Goal: Information Seeking & Learning: Compare options

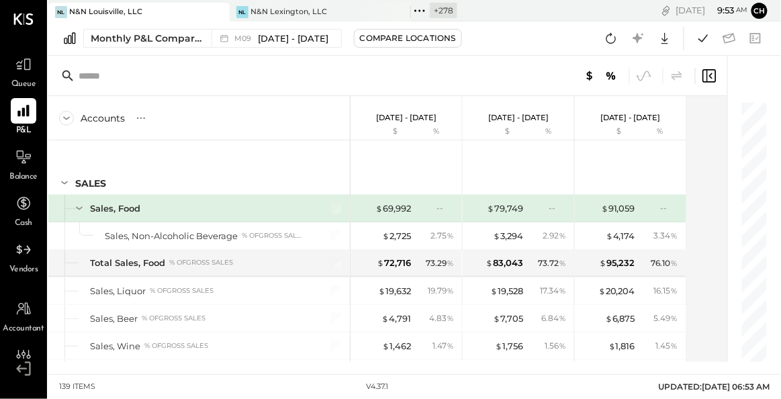
scroll to position [2554, 0]
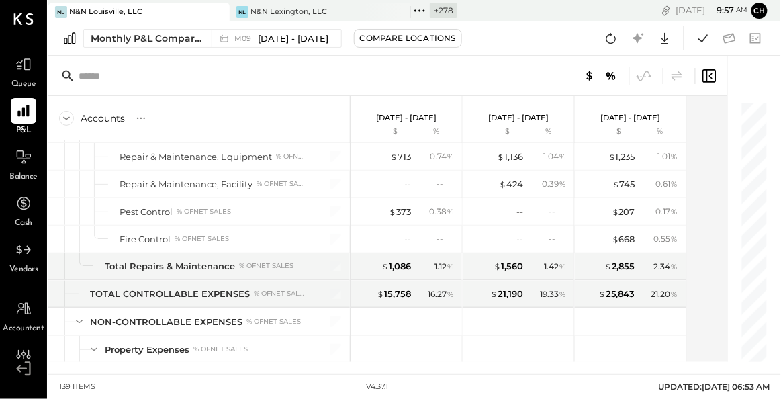
click at [216, 22] on div "Monthly P&L Comparison M09 [DATE] - [DATE] Compare Locations Google Sheets Excel" at bounding box center [414, 38] width 732 height 34
click at [222, 15] on icon at bounding box center [217, 12] width 17 height 16
click at [55, 11] on icon at bounding box center [56, 10] width 17 height 17
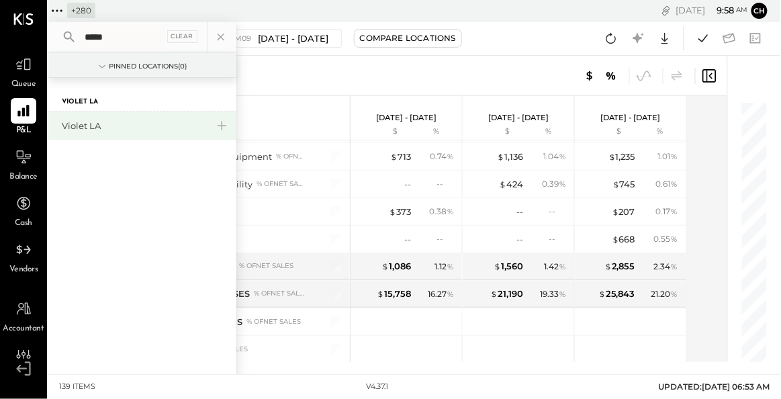
type input "*****"
click at [99, 124] on div "Violet LA" at bounding box center [134, 125] width 145 height 13
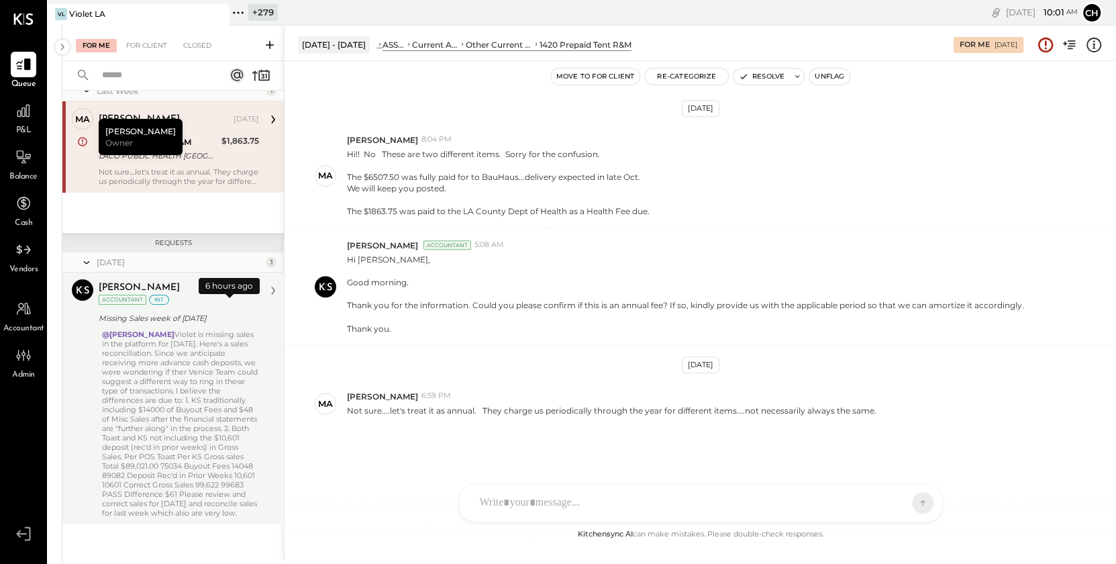
scroll to position [37, 0]
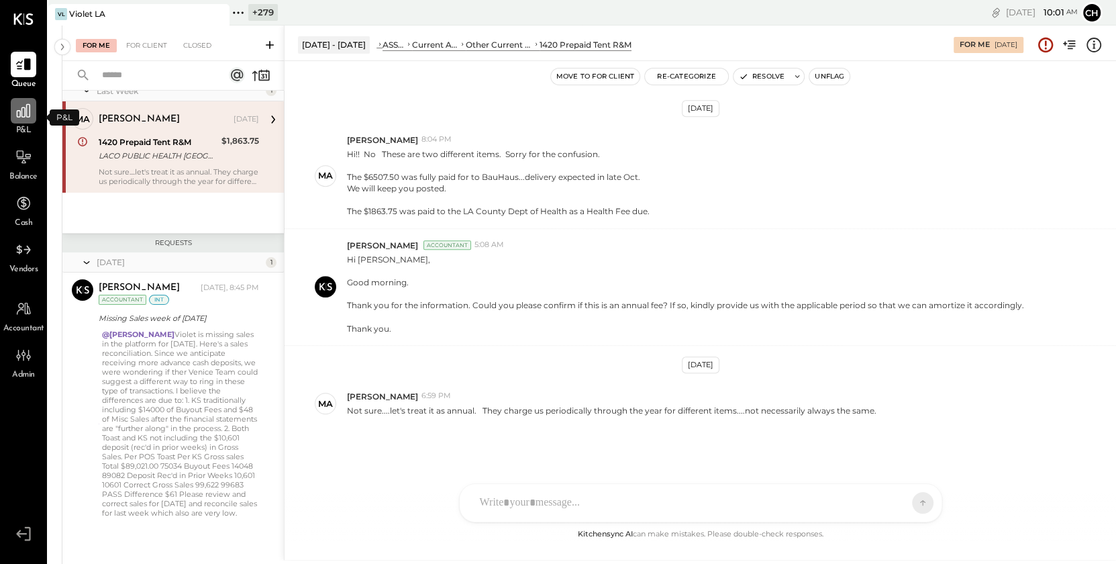
click at [21, 111] on icon at bounding box center [23, 110] width 13 height 13
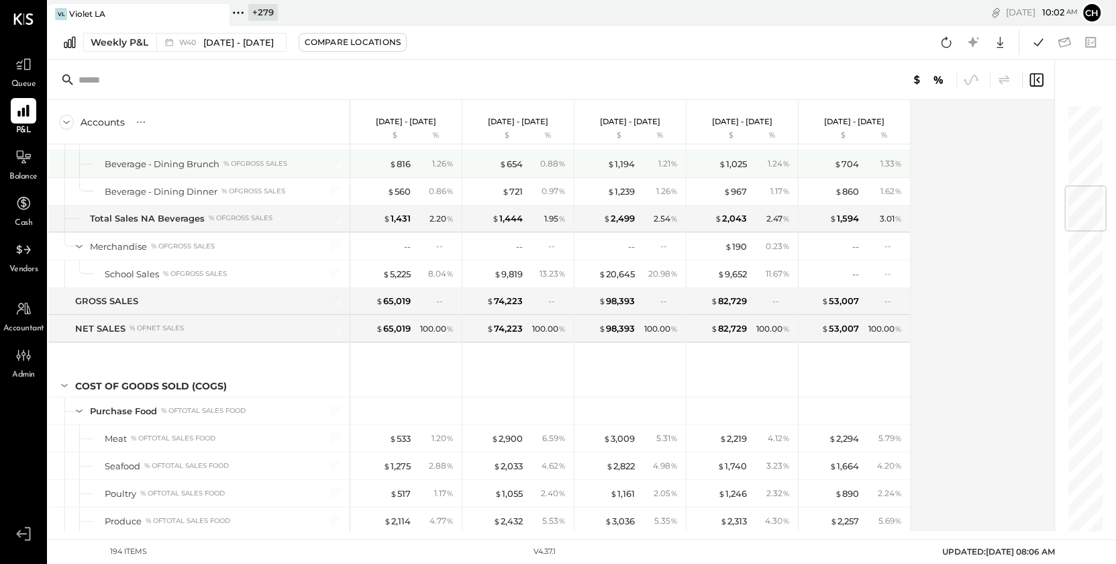
scroll to position [664, 0]
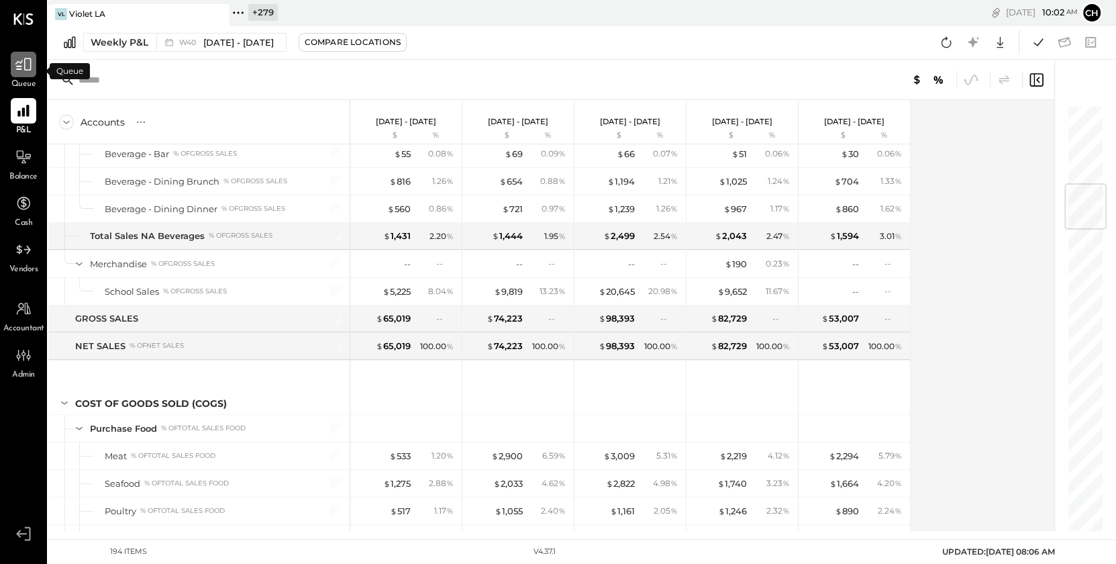
click at [17, 63] on icon at bounding box center [23, 64] width 17 height 17
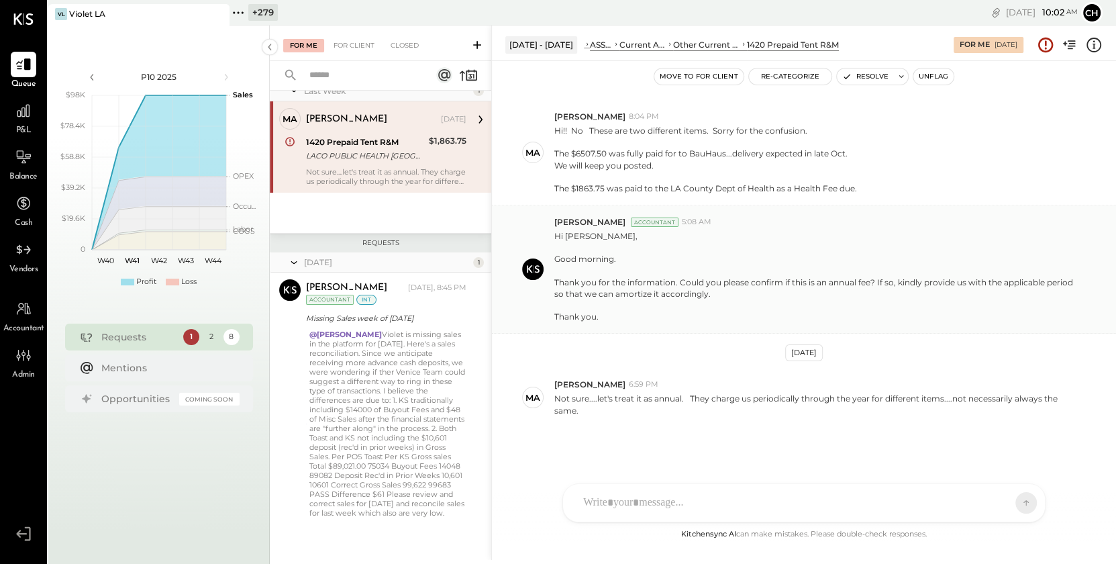
scroll to position [1003, 0]
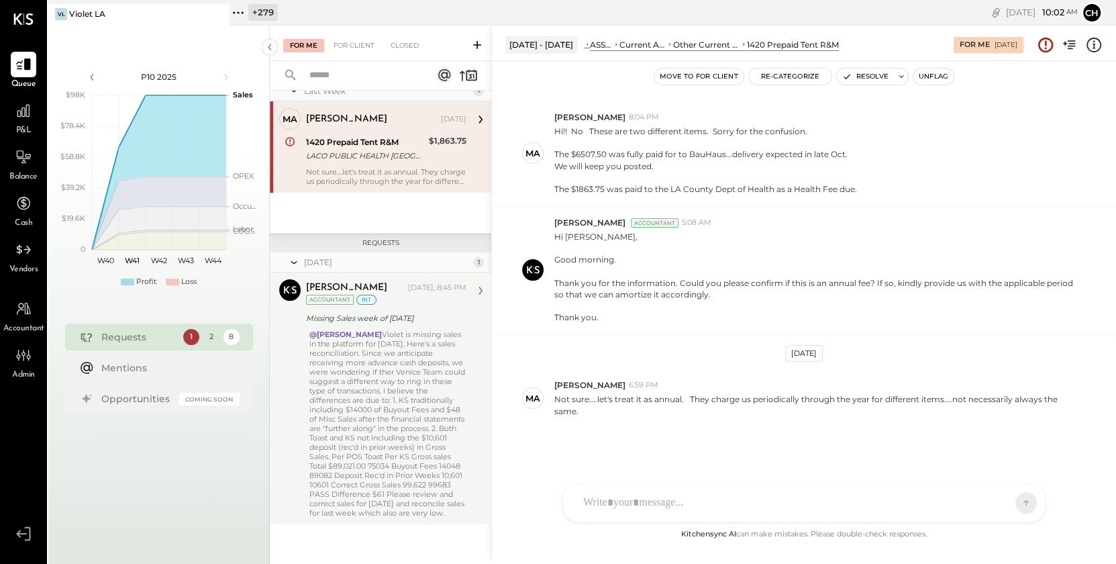
click at [415, 376] on div "@[PERSON_NAME] [PERSON_NAME] is missing sales in the platform for [DATE]. Here'…" at bounding box center [387, 424] width 157 height 188
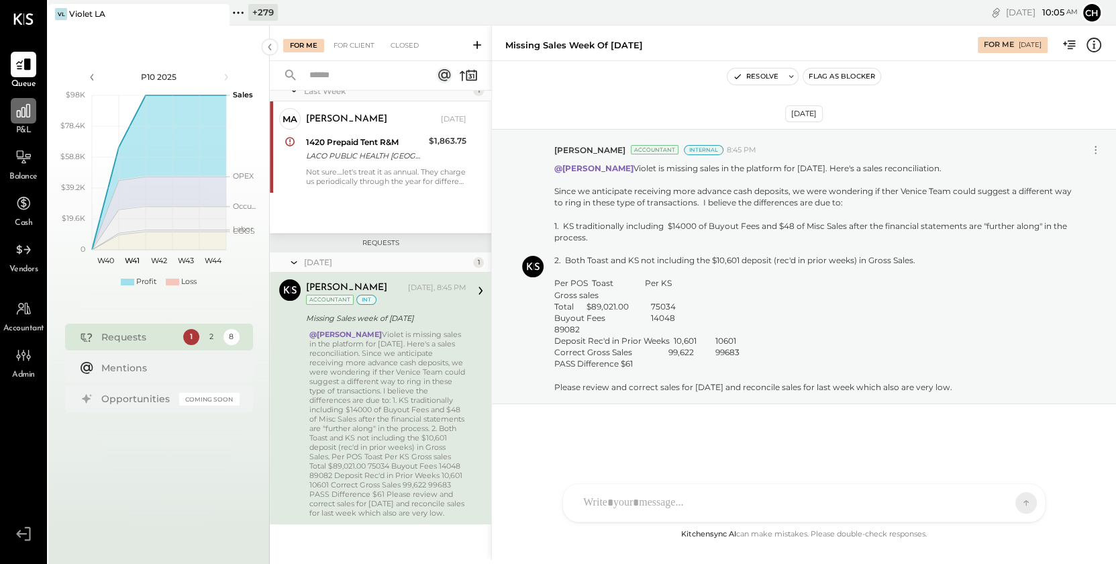
click at [19, 117] on icon at bounding box center [23, 110] width 13 height 13
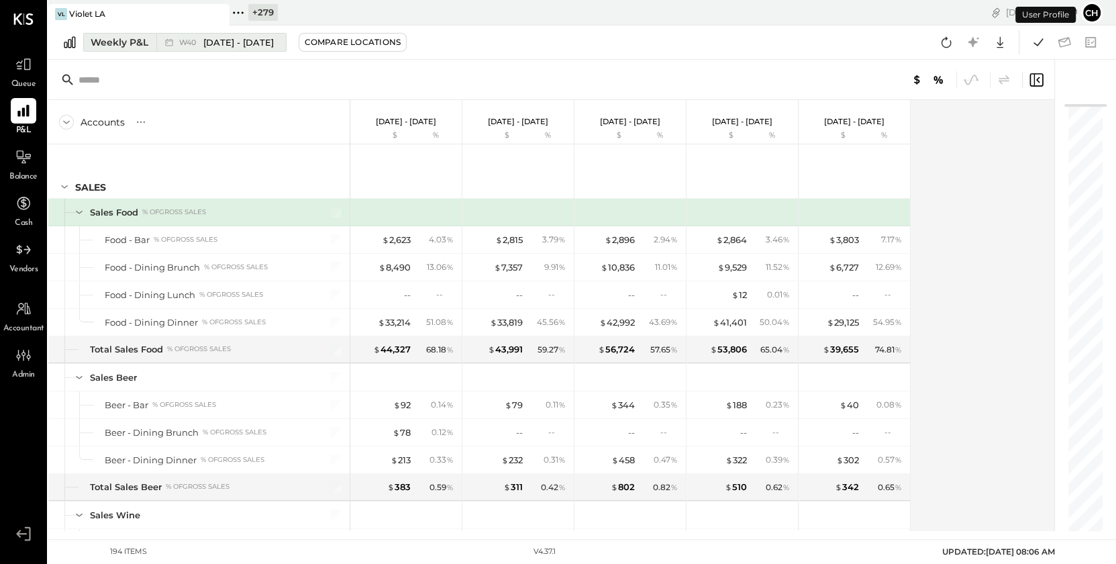
click at [204, 38] on span "[DATE] - [DATE]" at bounding box center [238, 42] width 70 height 13
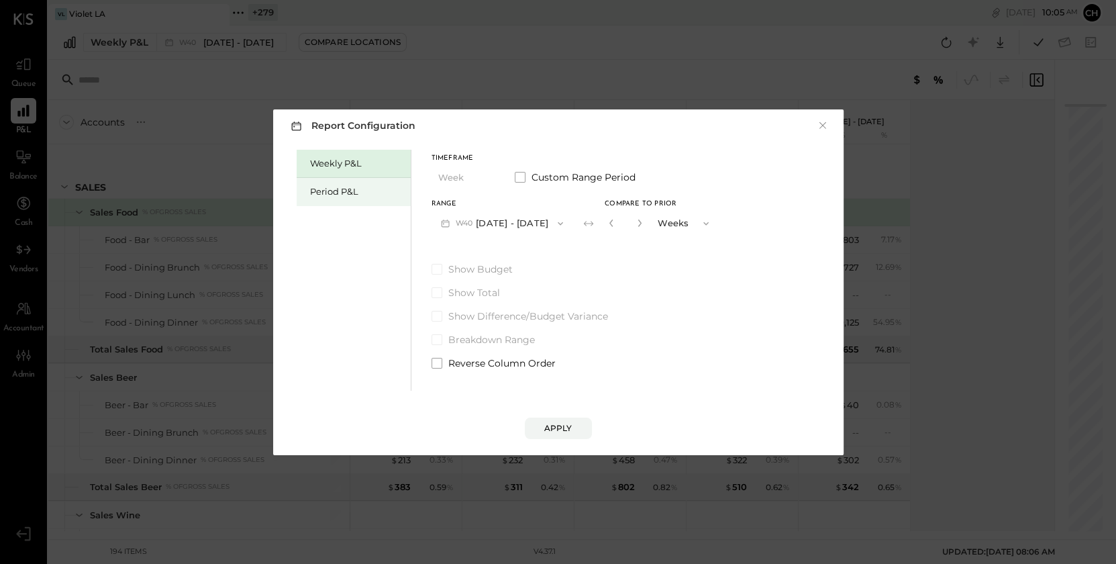
click at [353, 193] on div "Period P&L" at bounding box center [357, 191] width 94 height 13
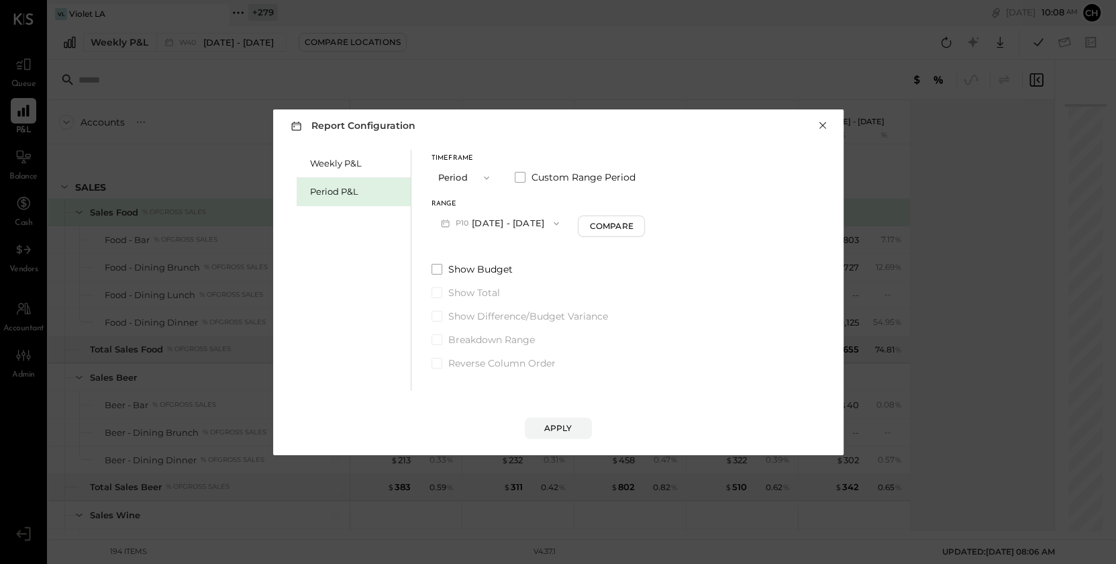
click at [780, 127] on button "×" at bounding box center [823, 125] width 12 height 13
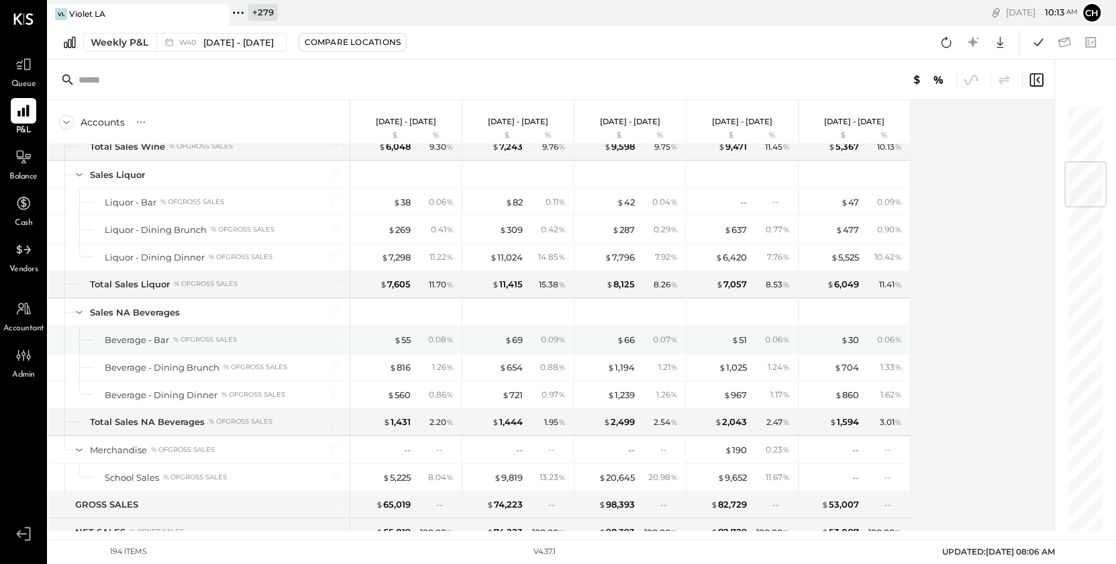
scroll to position [496, 0]
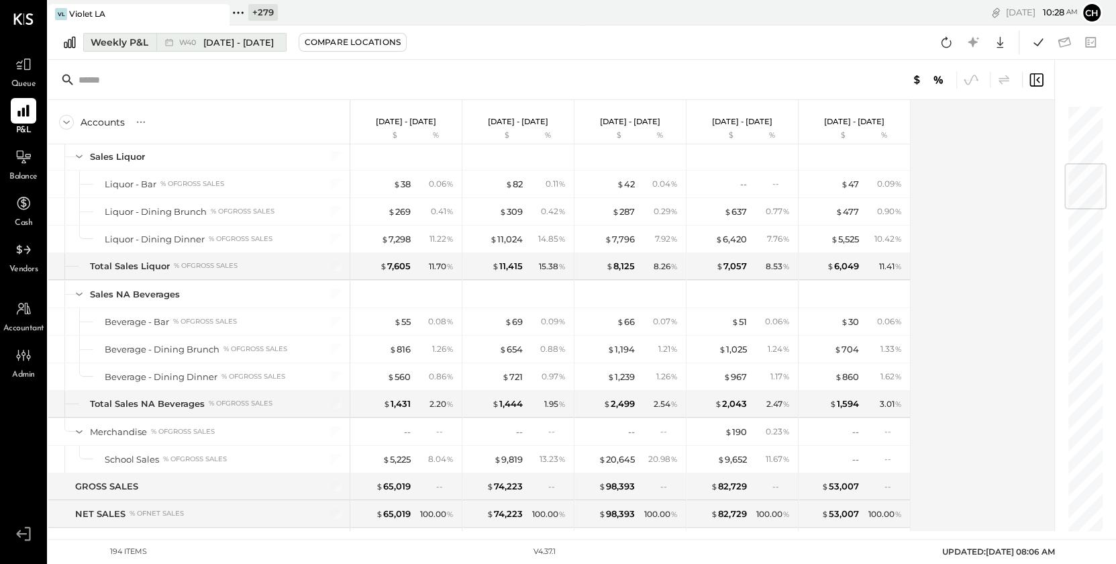
click at [185, 42] on span "W40" at bounding box center [189, 42] width 21 height 7
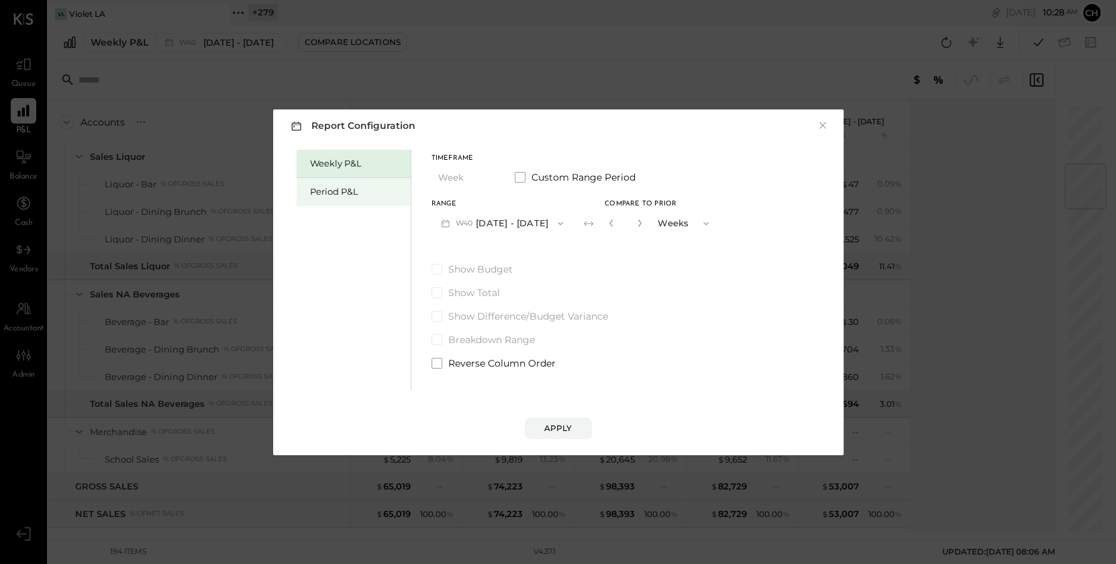
click at [327, 191] on div "Period P&L" at bounding box center [357, 191] width 94 height 13
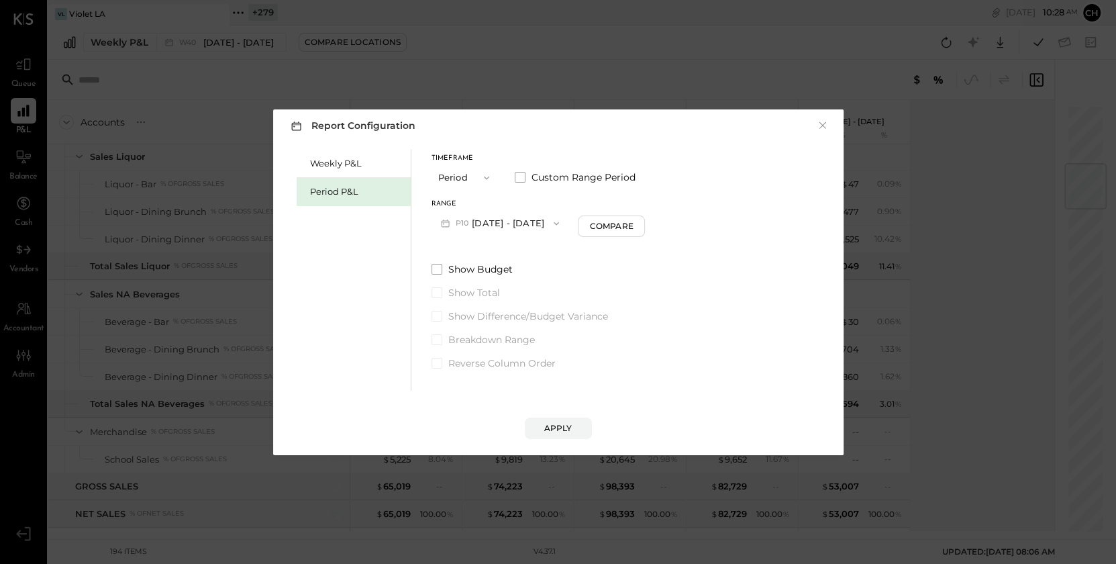
click at [493, 224] on button "P10 [DATE] - [DATE]" at bounding box center [501, 223] width 138 height 25
click at [509, 261] on div "P09 [DATE] - [DATE]" at bounding box center [508, 254] width 153 height 28
click at [561, 398] on div "Apply" at bounding box center [558, 427] width 28 height 11
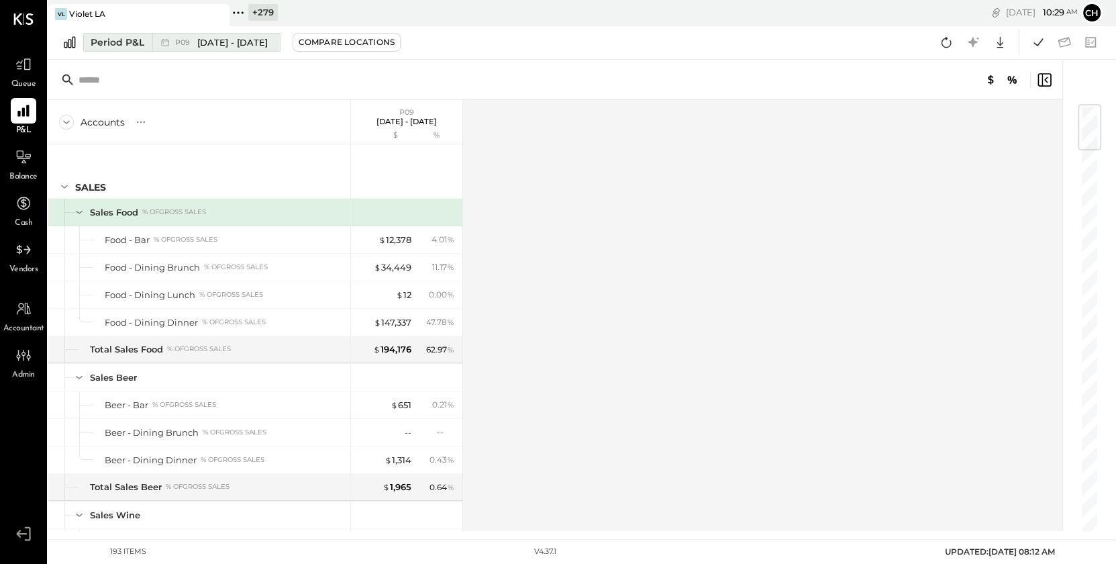
click at [255, 46] on span "[DATE] - [DATE]" at bounding box center [232, 42] width 70 height 13
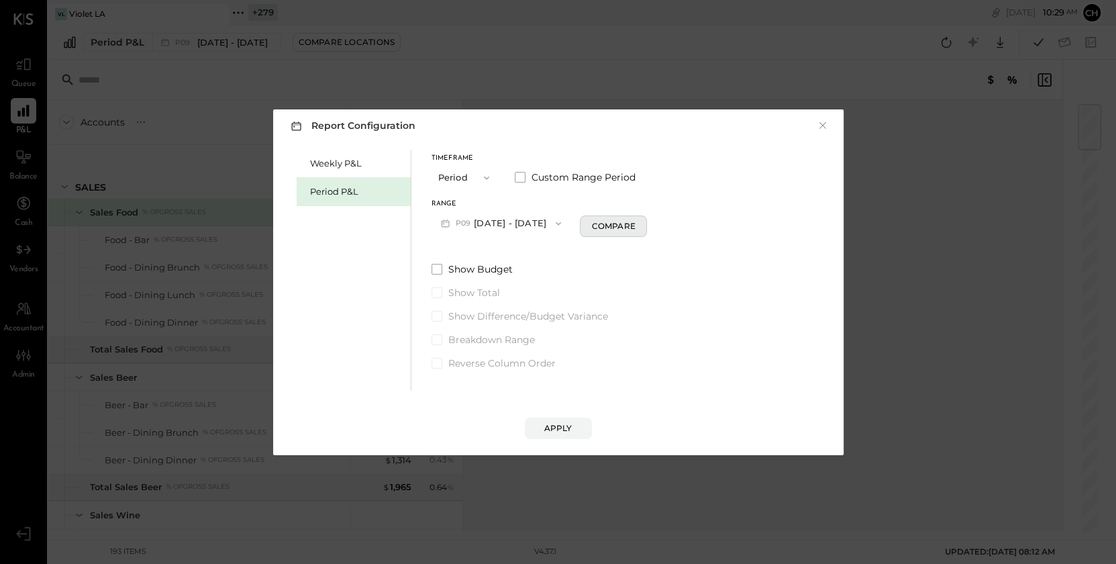
click at [597, 236] on button "Compare" at bounding box center [613, 226] width 67 height 21
click at [579, 398] on button "Apply" at bounding box center [558, 428] width 67 height 21
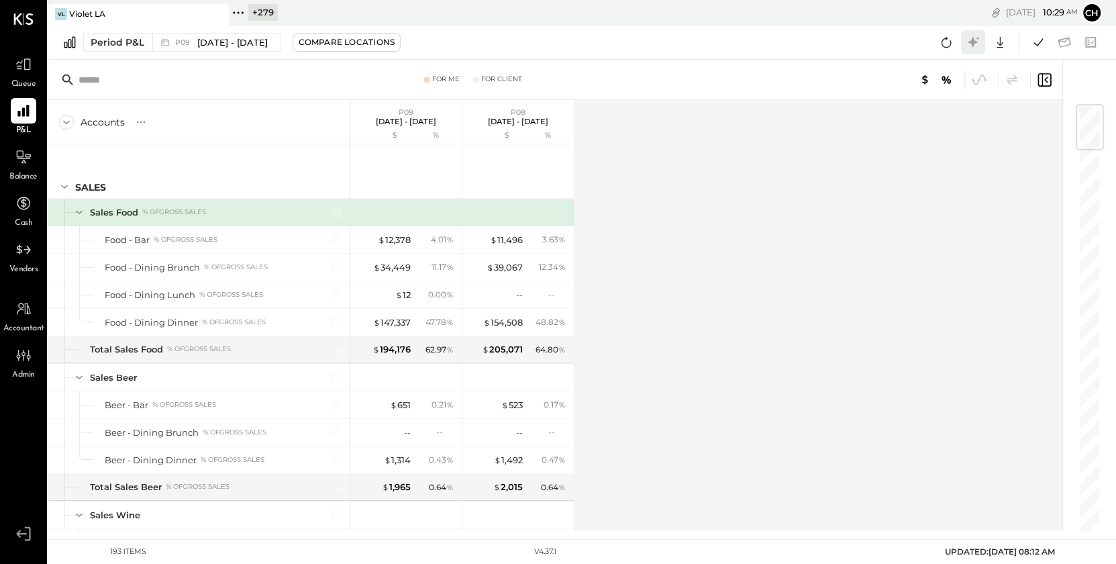
click at [780, 43] on icon at bounding box center [973, 42] width 10 height 10
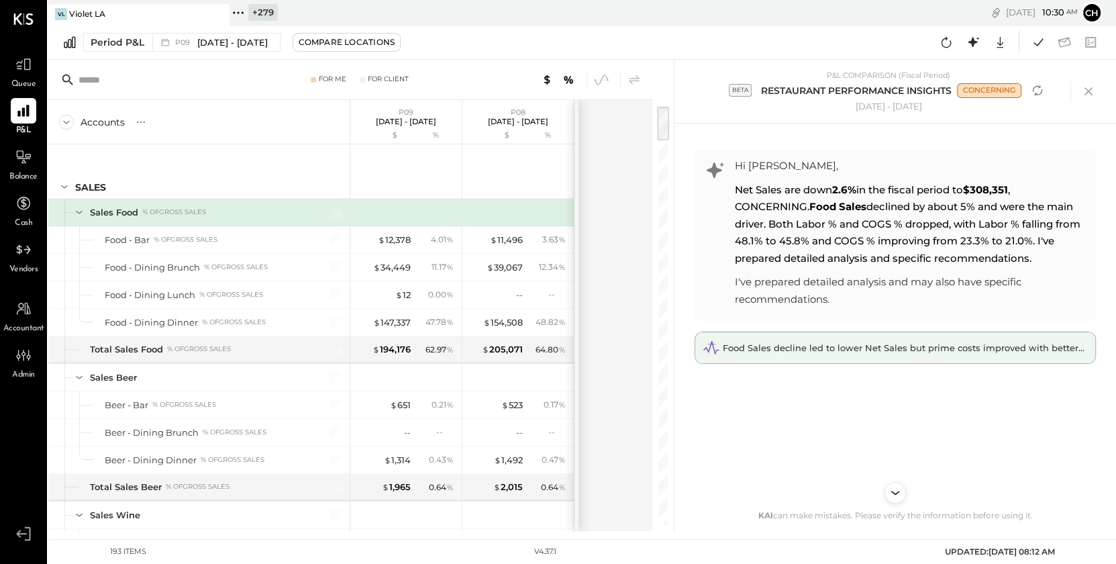
click at [780, 350] on span "Food Sales decline led to lower Net Sales but prime costs improved with better …" at bounding box center [957, 347] width 468 height 11
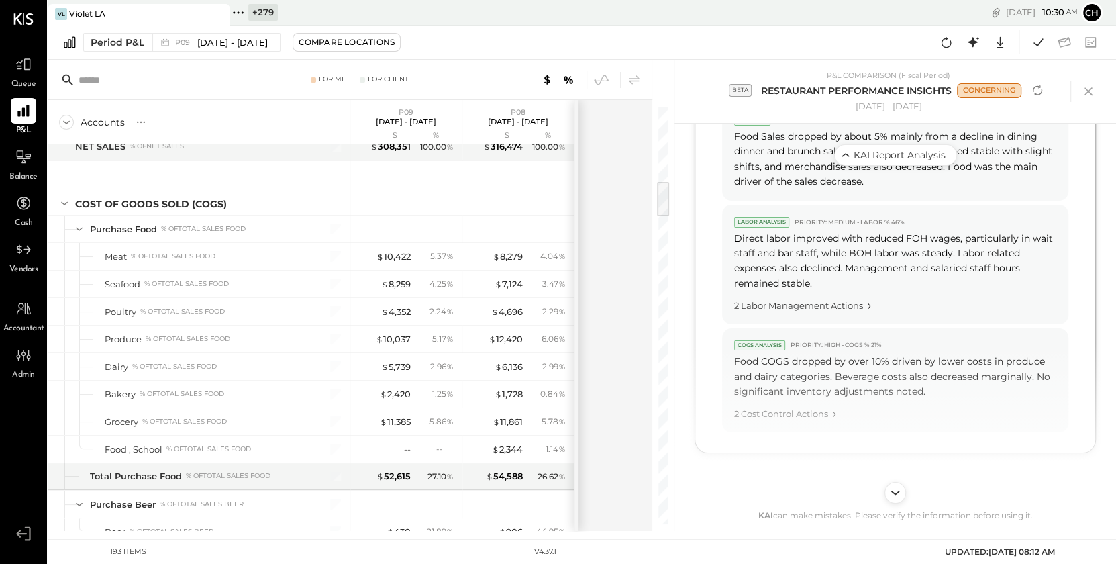
scroll to position [890, 0]
click at [780, 91] on icon at bounding box center [1089, 91] width 20 height 20
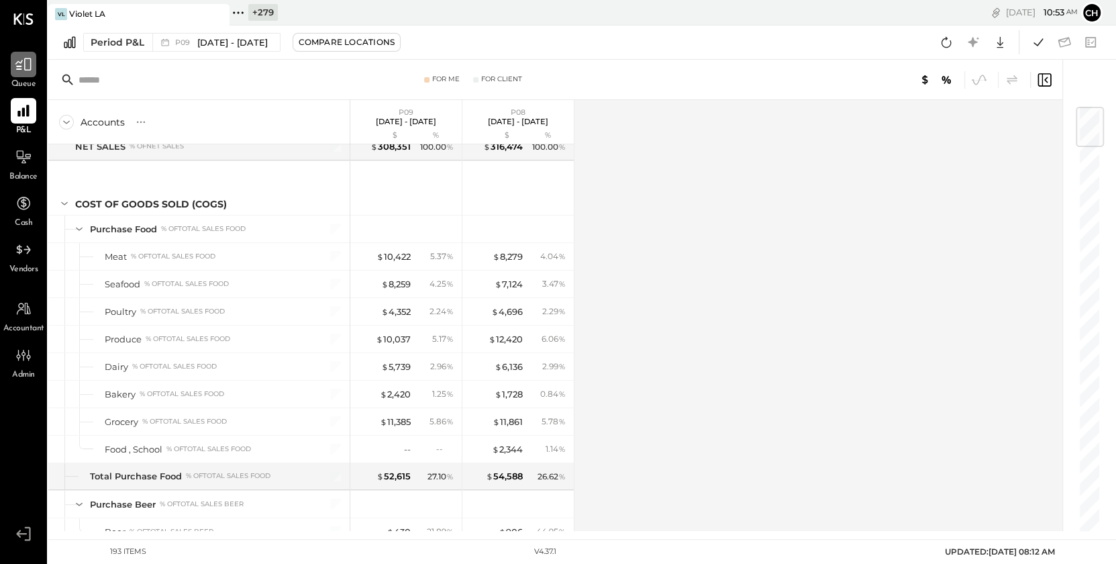
click at [20, 72] on icon at bounding box center [23, 64] width 17 height 17
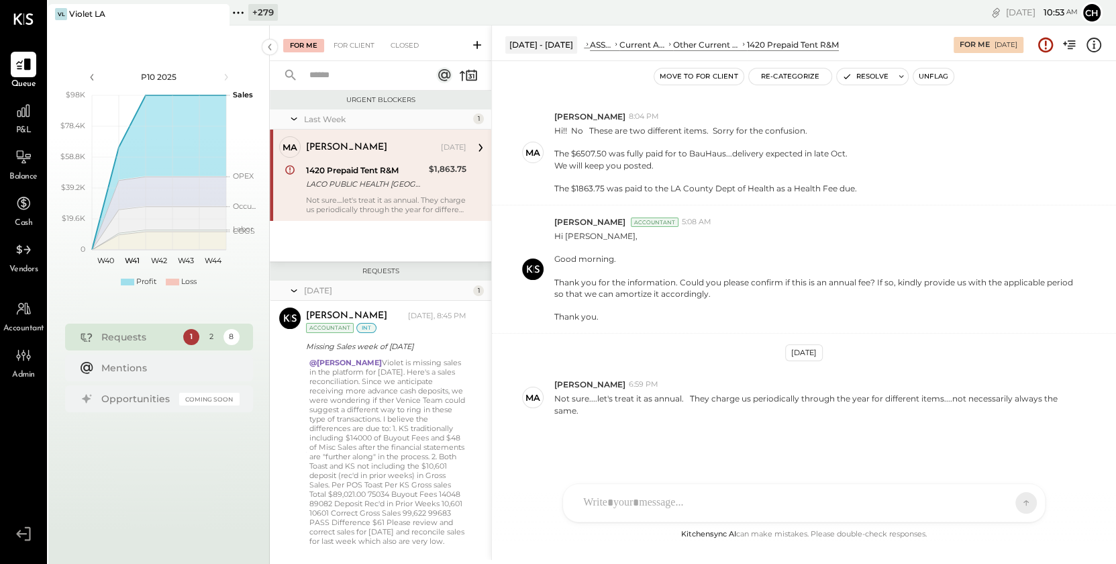
scroll to position [1003, 0]
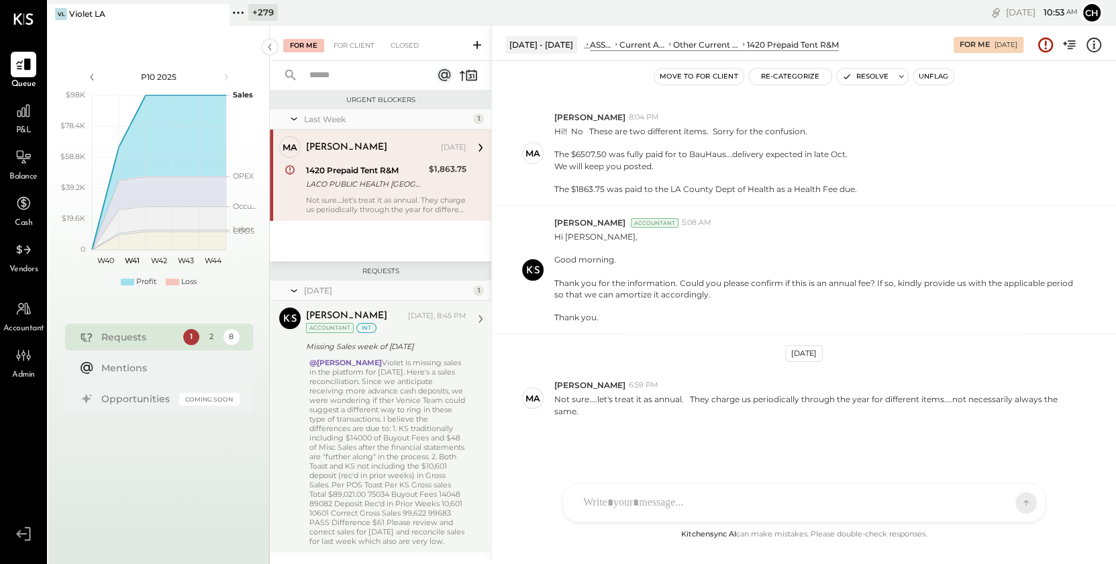
click at [424, 398] on div "@[PERSON_NAME] [PERSON_NAME] is missing sales in the platform for [DATE]. Here'…" at bounding box center [387, 452] width 157 height 188
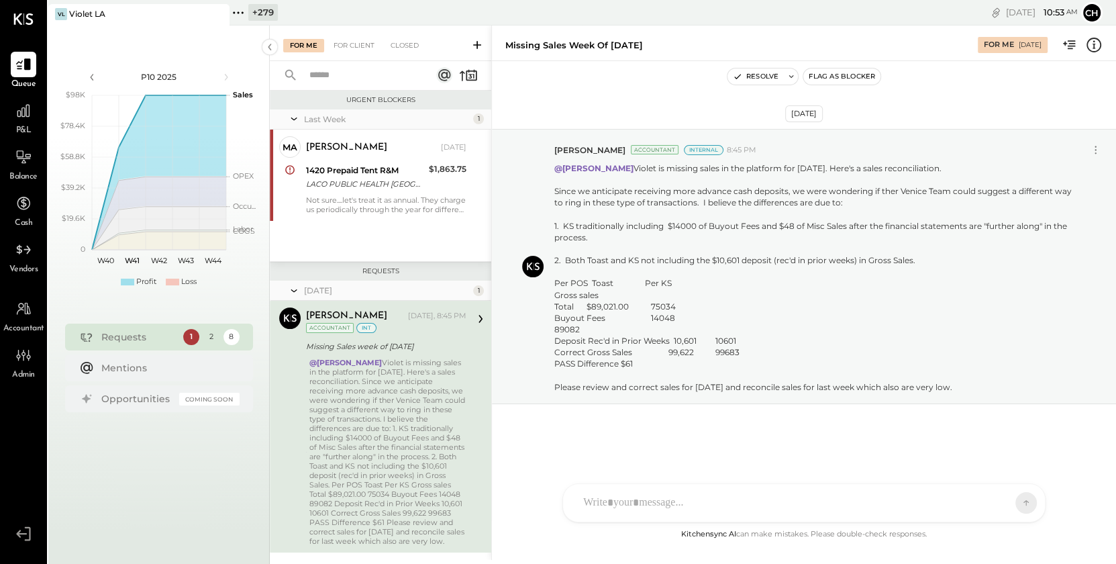
click at [648, 398] on div "NS [PERSON_NAME] G gm CR [PERSON_NAME] R [PERSON_NAME] A agm M [PERSON_NAME] S …" at bounding box center [804, 502] width 483 height 39
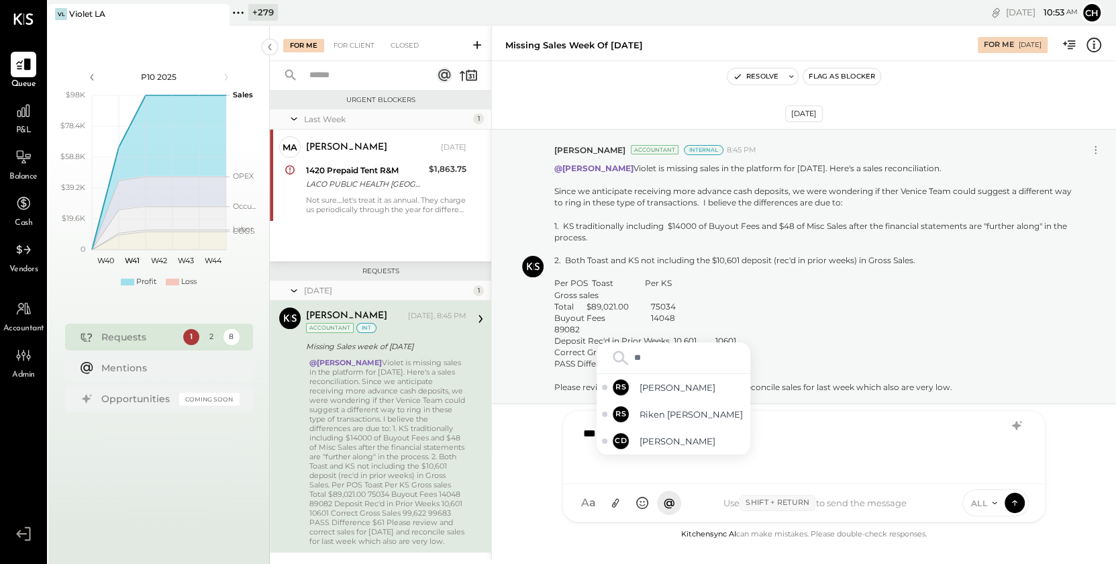
type input "***"
click at [647, 398] on span "[PERSON_NAME]" at bounding box center [692, 441] width 105 height 13
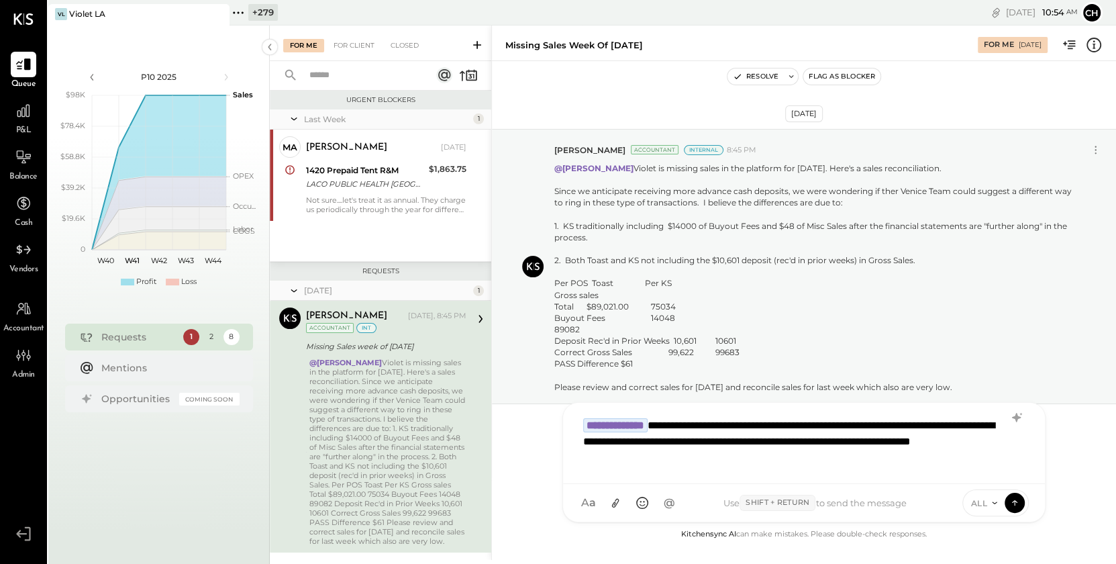
click at [780, 398] on div "ALL" at bounding box center [984, 502] width 42 height 11
click at [780, 398] on div "INTERNAL" at bounding box center [1002, 470] width 79 height 22
click at [780, 398] on icon at bounding box center [1015, 501] width 12 height 13
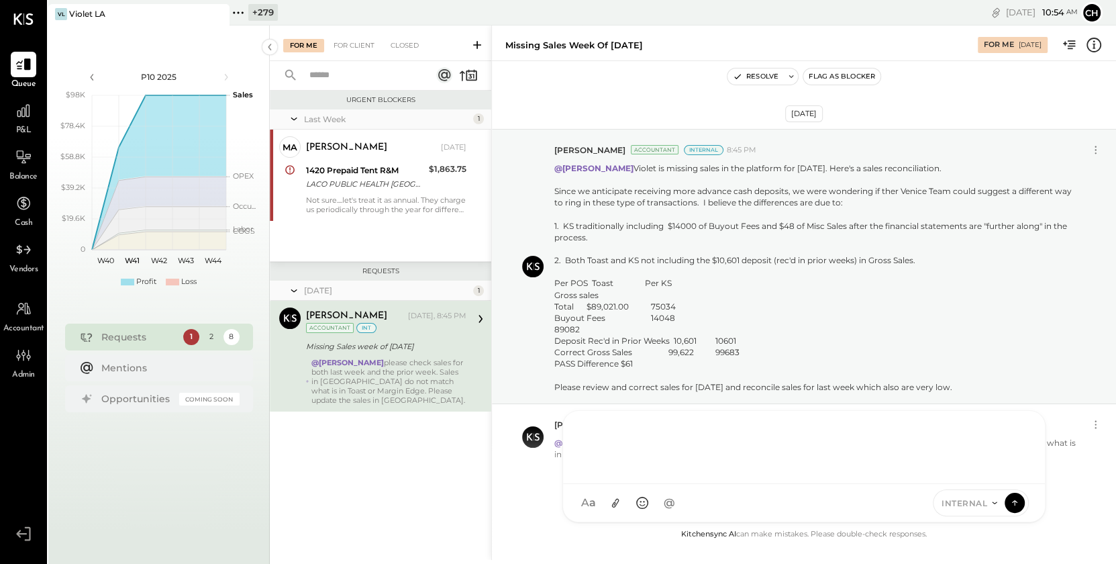
scroll to position [45, 0]
